Goal: Use online tool/utility: Use online tool/utility

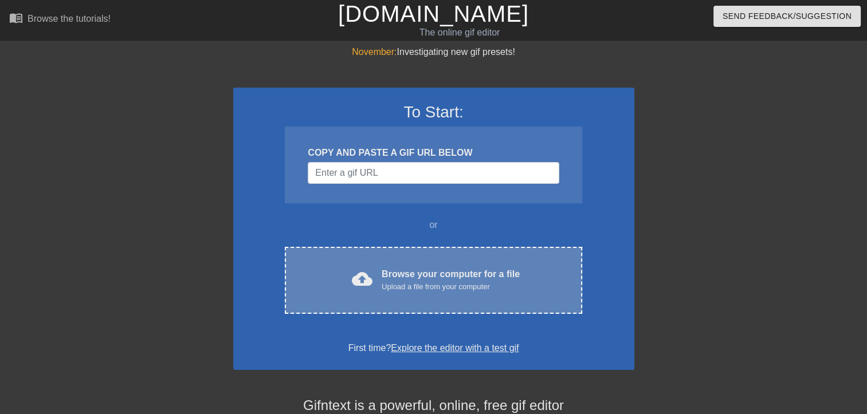
click at [374, 254] on div "cloud_upload Browse your computer for a file Upload a file from your computer C…" at bounding box center [433, 280] width 297 height 67
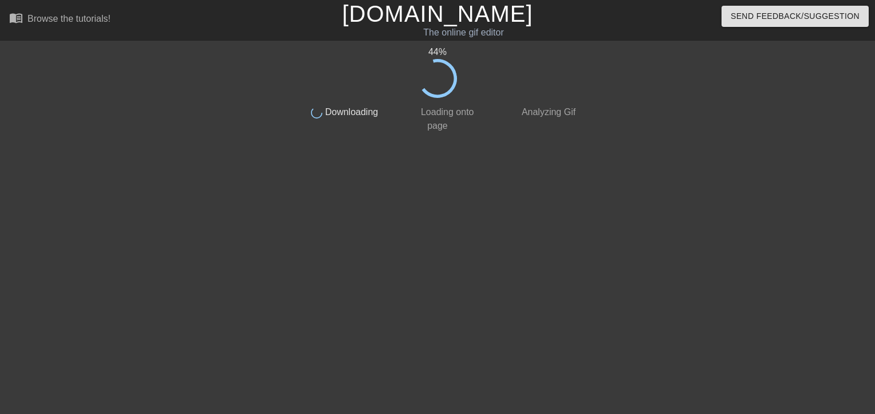
click at [589, 119] on div "done Analyzing Gif" at bounding box center [539, 115] width 101 height 35
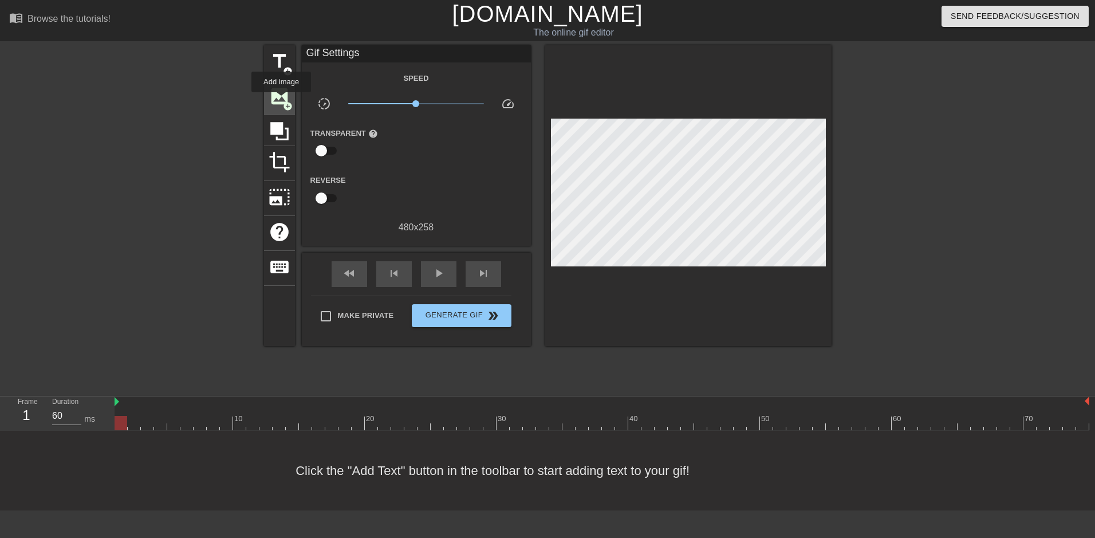
click at [281, 100] on span "image" at bounding box center [280, 96] width 22 height 22
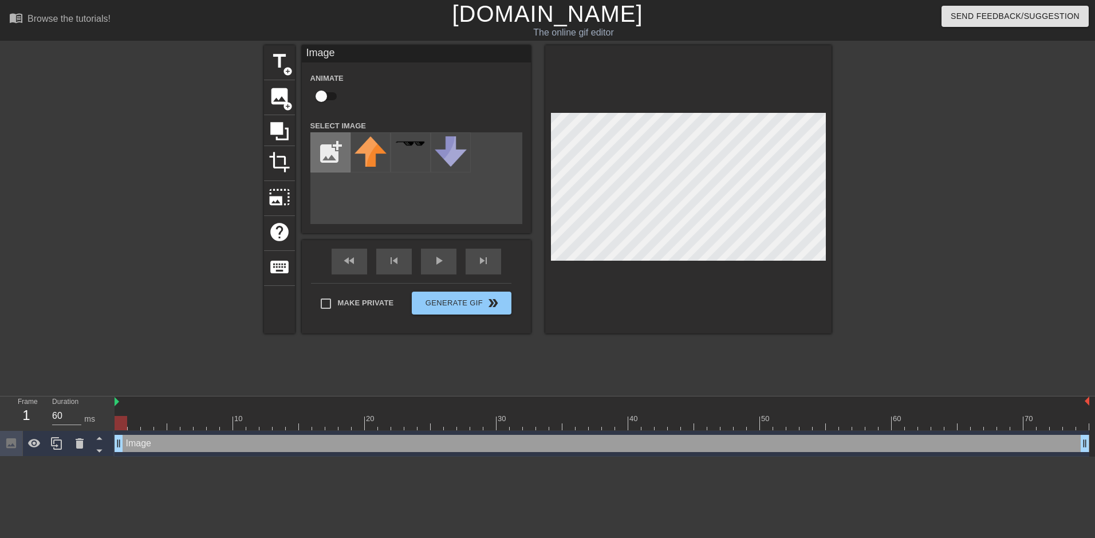
click at [324, 162] on input "file" at bounding box center [330, 152] width 39 height 39
type input "C:\fakepath\Flag_of_Turkey.svg.webp"
click at [365, 151] on div at bounding box center [371, 152] width 40 height 40
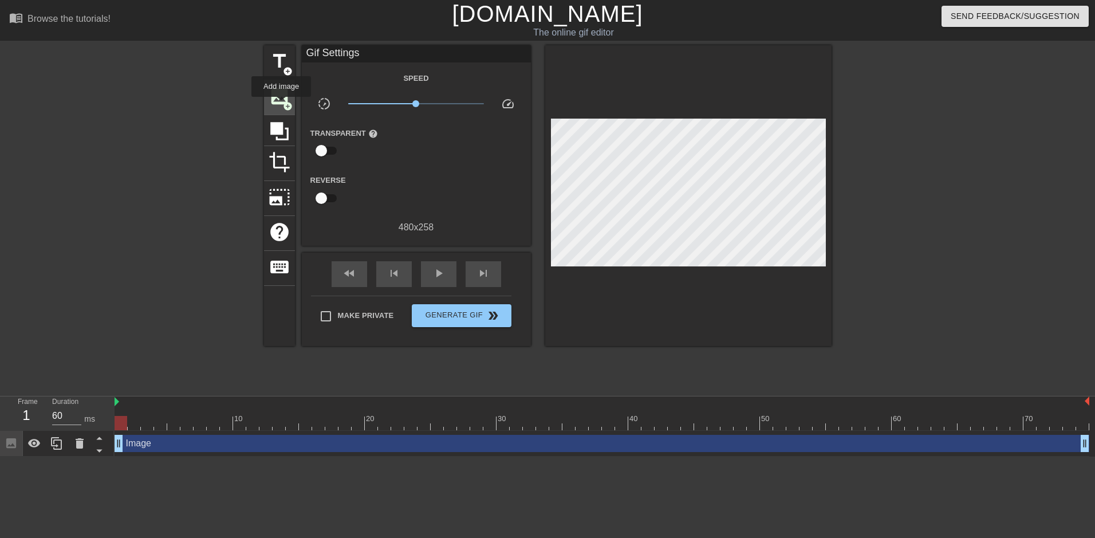
click at [281, 105] on span "image" at bounding box center [280, 96] width 22 height 22
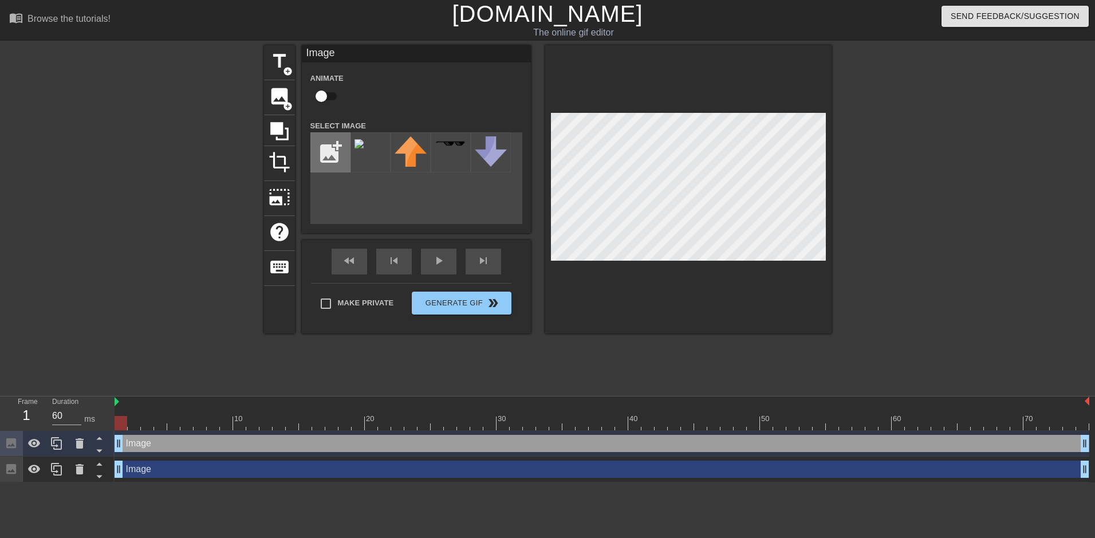
click at [348, 152] on input "file" at bounding box center [330, 152] width 39 height 39
type input "C:\fakepath\Flag_of_Turkey.svg.webp"
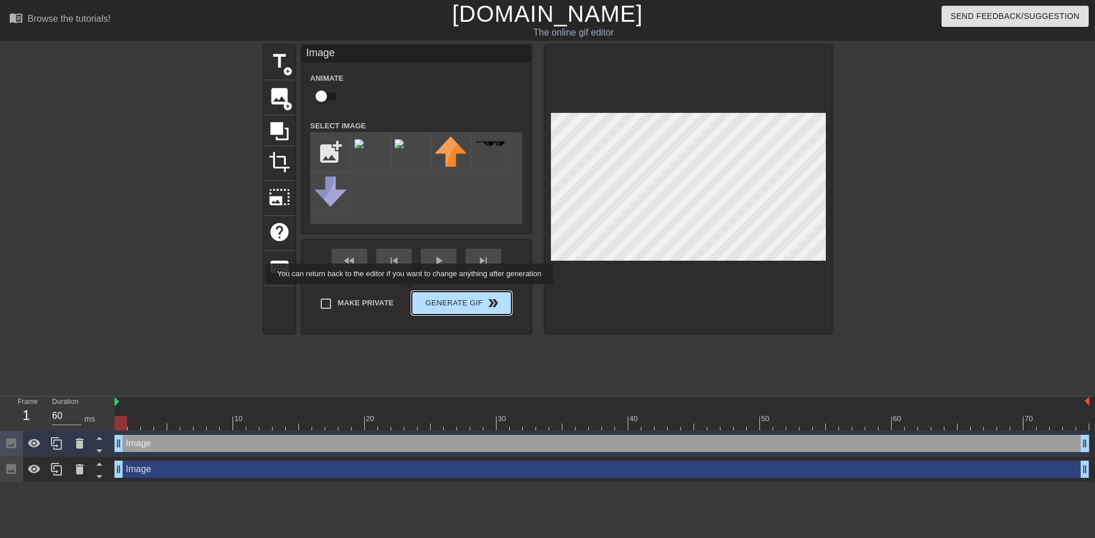
click at [452, 297] on div "Make Private Generate Gif double_arrow" at bounding box center [411, 305] width 200 height 45
